Goal: Find specific page/section: Find specific page/section

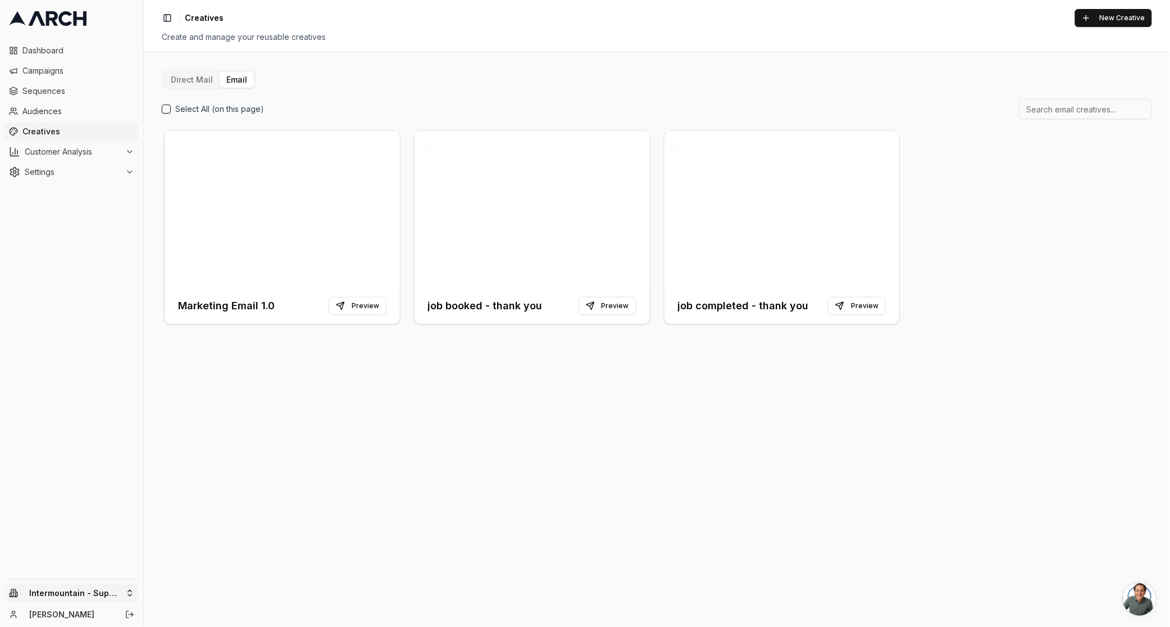
click at [87, 587] on html "Dashboard Campaigns Sequences Audiences Creatives Customer Analysis Settings In…" at bounding box center [585, 313] width 1170 height 627
click at [228, 556] on div "Intermountain - Same Day" at bounding box center [208, 547] width 124 height 18
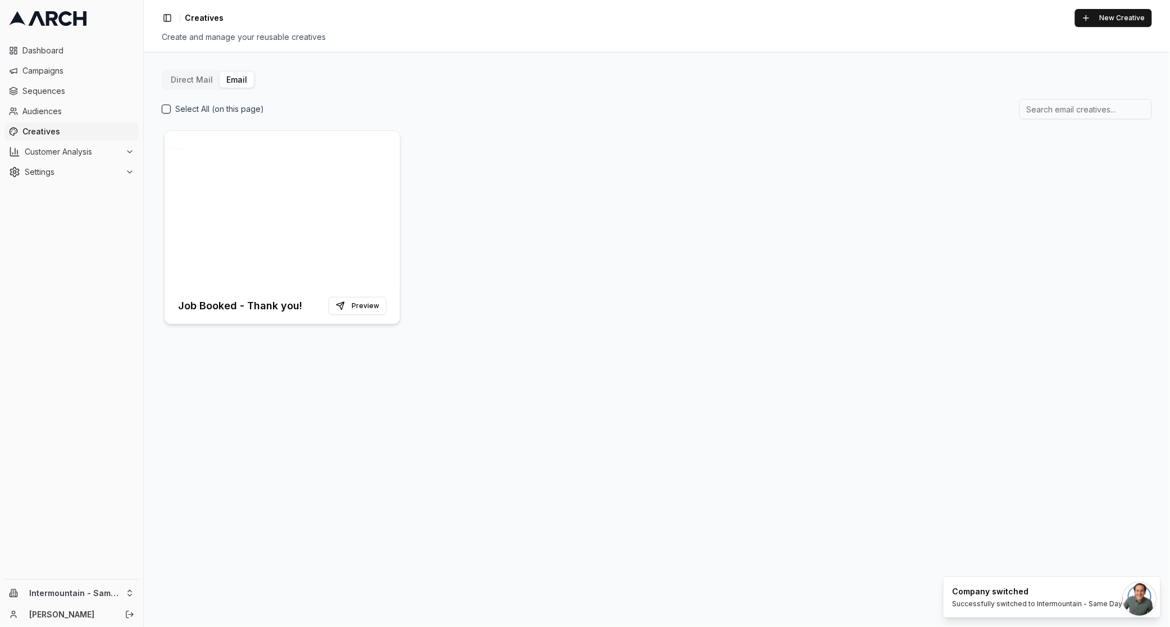
click at [373, 246] on div at bounding box center [282, 209] width 235 height 157
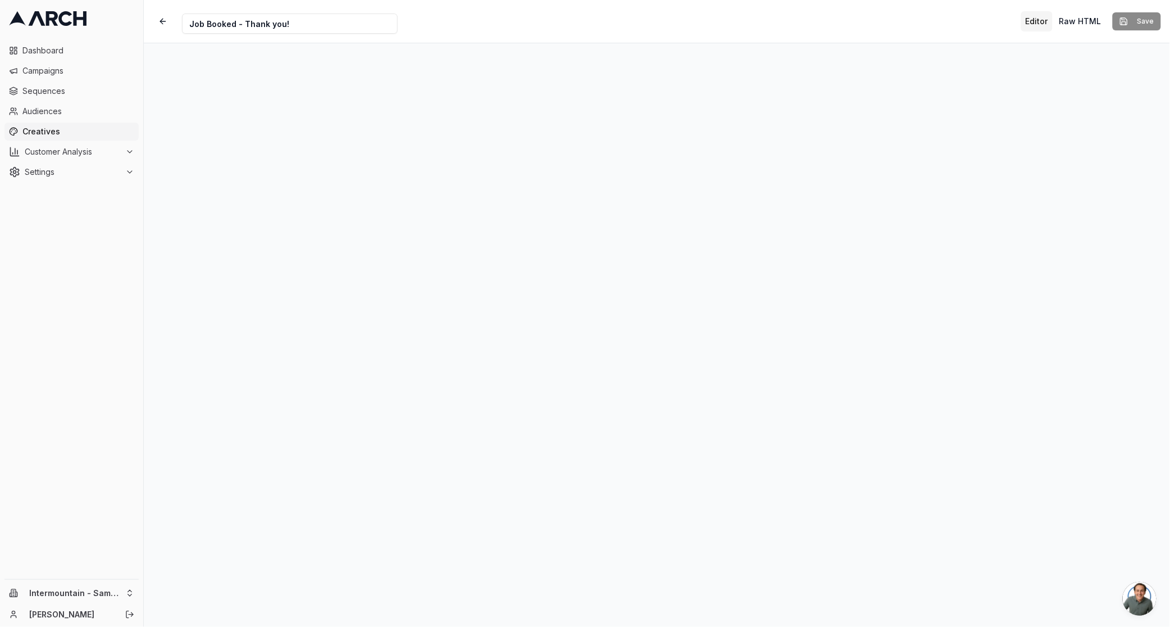
click at [598, 12] on div "Creative Name Job Booked - Thank you! Editor Raw HTML Save" at bounding box center [657, 21] width 1027 height 43
click at [101, 596] on html "Dashboard Campaigns Sequences Audiences Creatives Customer Analysis Settings In…" at bounding box center [585, 313] width 1170 height 627
click at [216, 582] on div "Intermountain - Superior Water & Air" at bounding box center [208, 570] width 124 height 29
click at [74, 53] on span "Dashboard" at bounding box center [78, 50] width 112 height 11
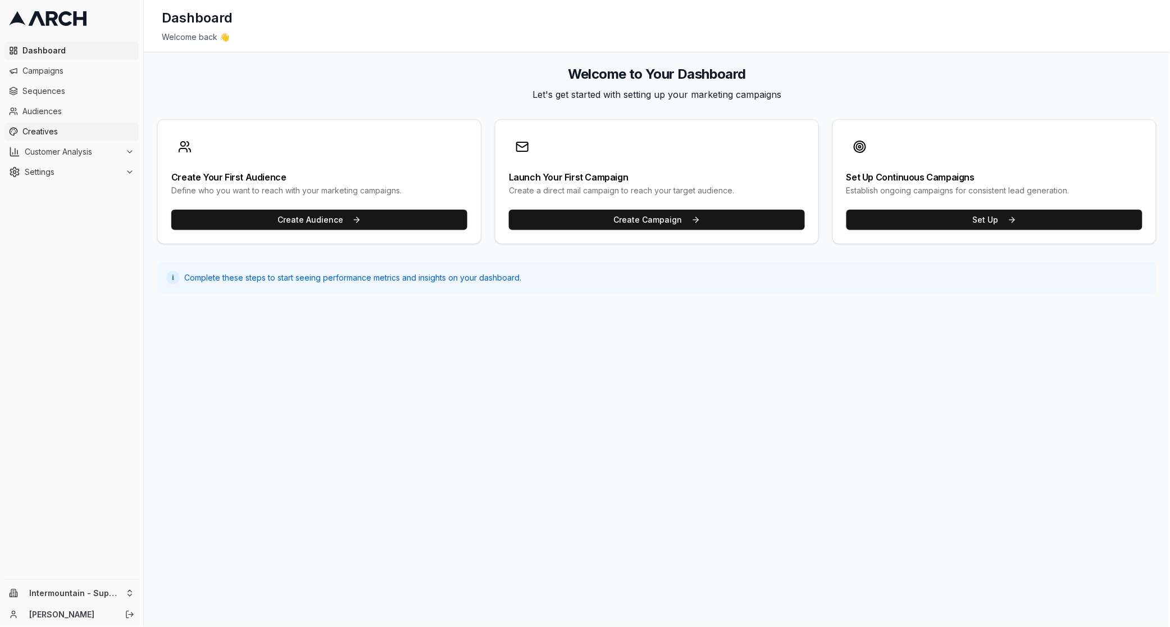
click at [74, 124] on link "Creatives" at bounding box center [71, 131] width 134 height 18
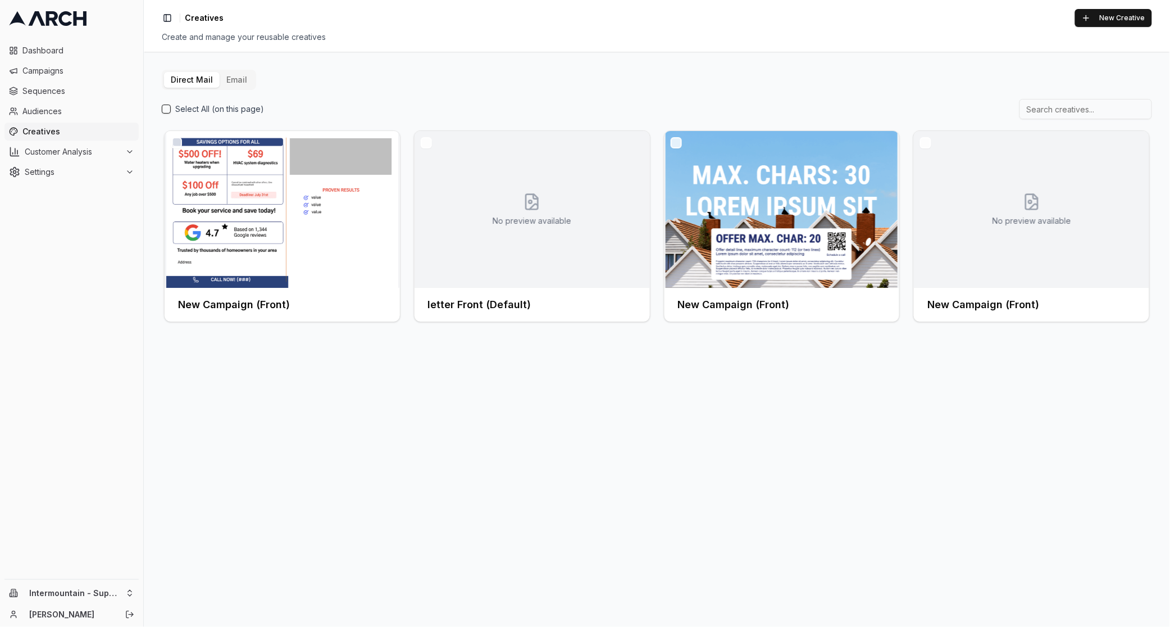
click at [229, 83] on button "Email" at bounding box center [237, 80] width 34 height 16
